Goal: Task Accomplishment & Management: Manage account settings

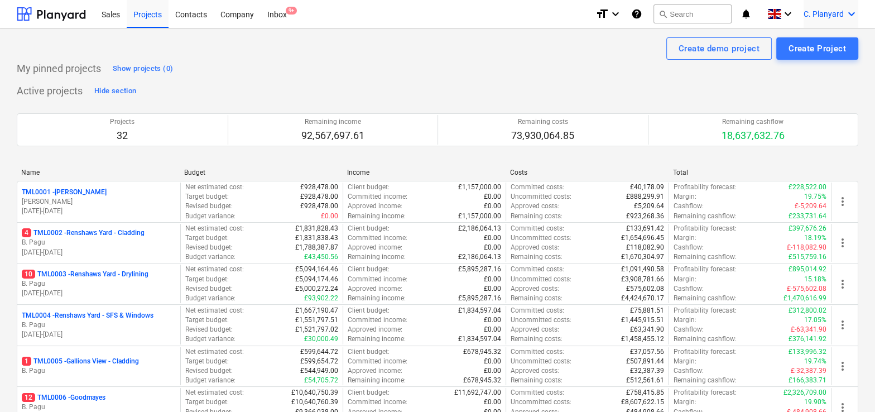
click at [833, 12] on span "C. Planyard" at bounding box center [823, 13] width 40 height 9
click at [810, 55] on div "Log out" at bounding box center [824, 61] width 67 height 18
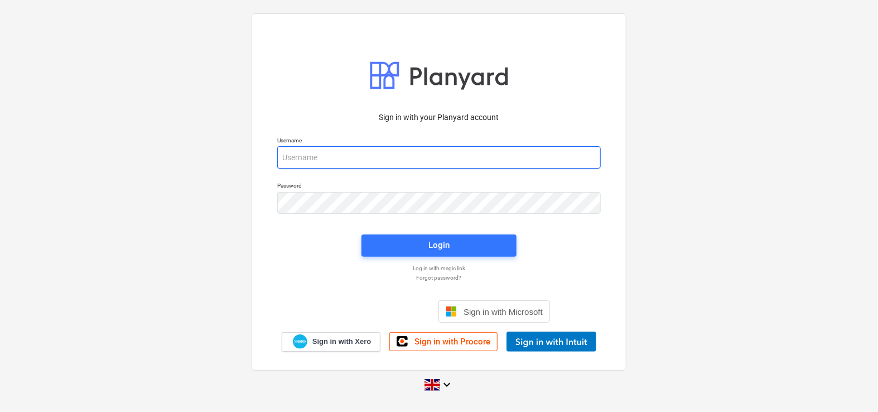
click at [305, 166] on input "email" at bounding box center [439, 157] width 324 height 22
type input "carl@planyard.com"
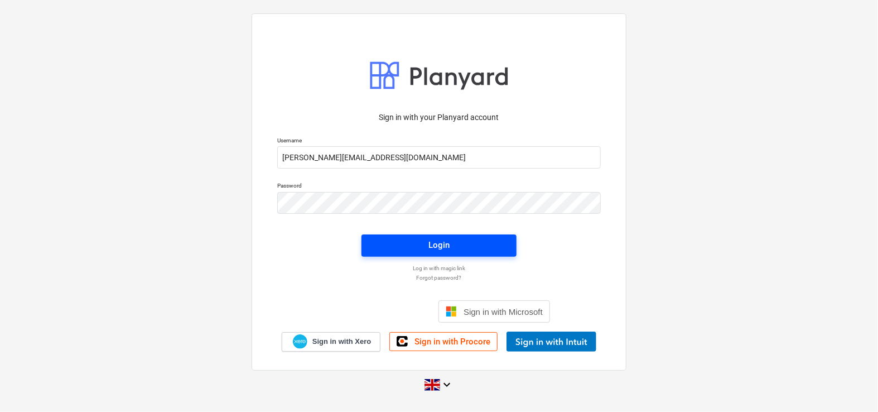
click at [378, 243] on span "Login" at bounding box center [439, 245] width 128 height 15
